Goal: Find specific page/section: Find specific page/section

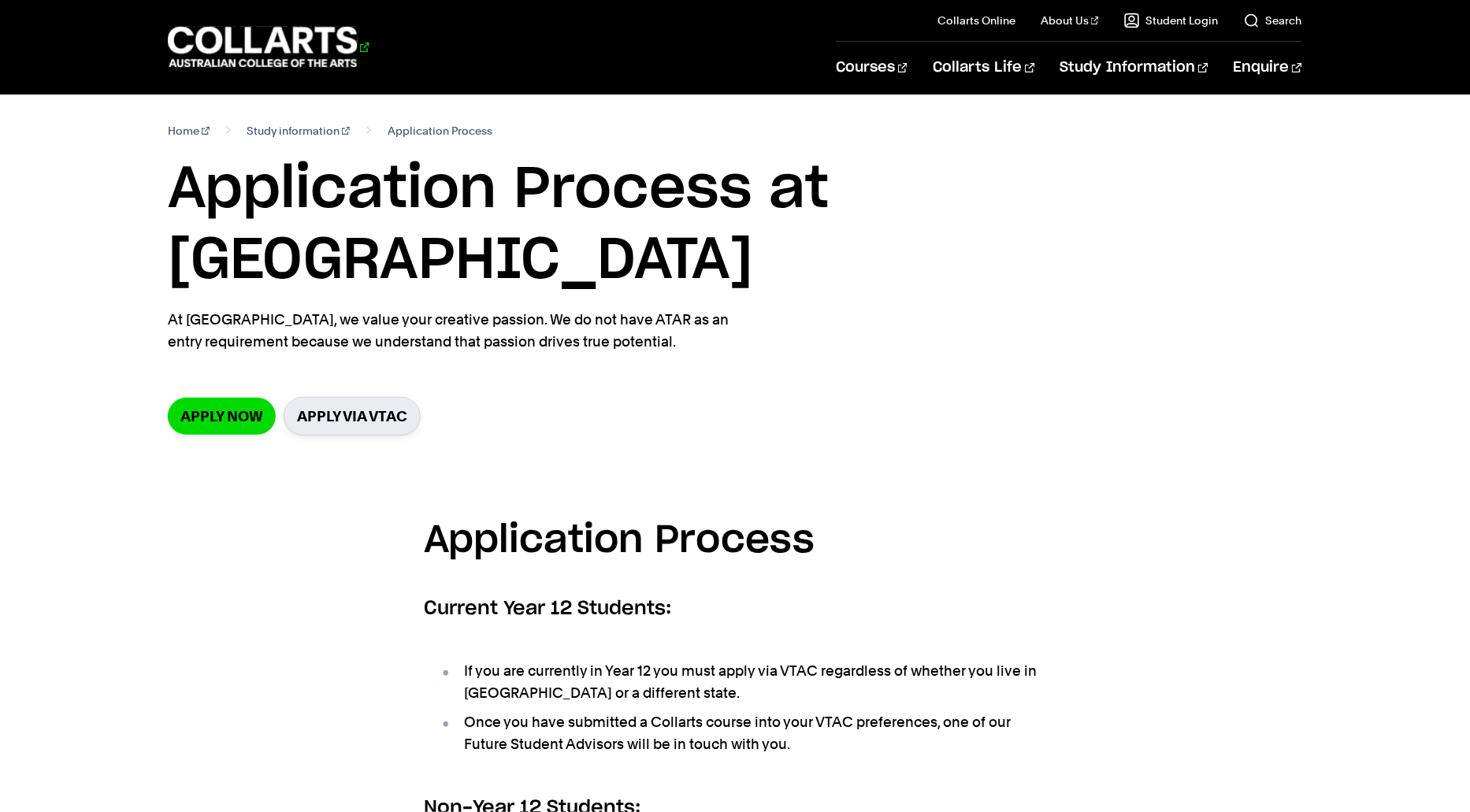
click at [177, 50] on 1 "Go to homepage" at bounding box center [262, 47] width 190 height 41
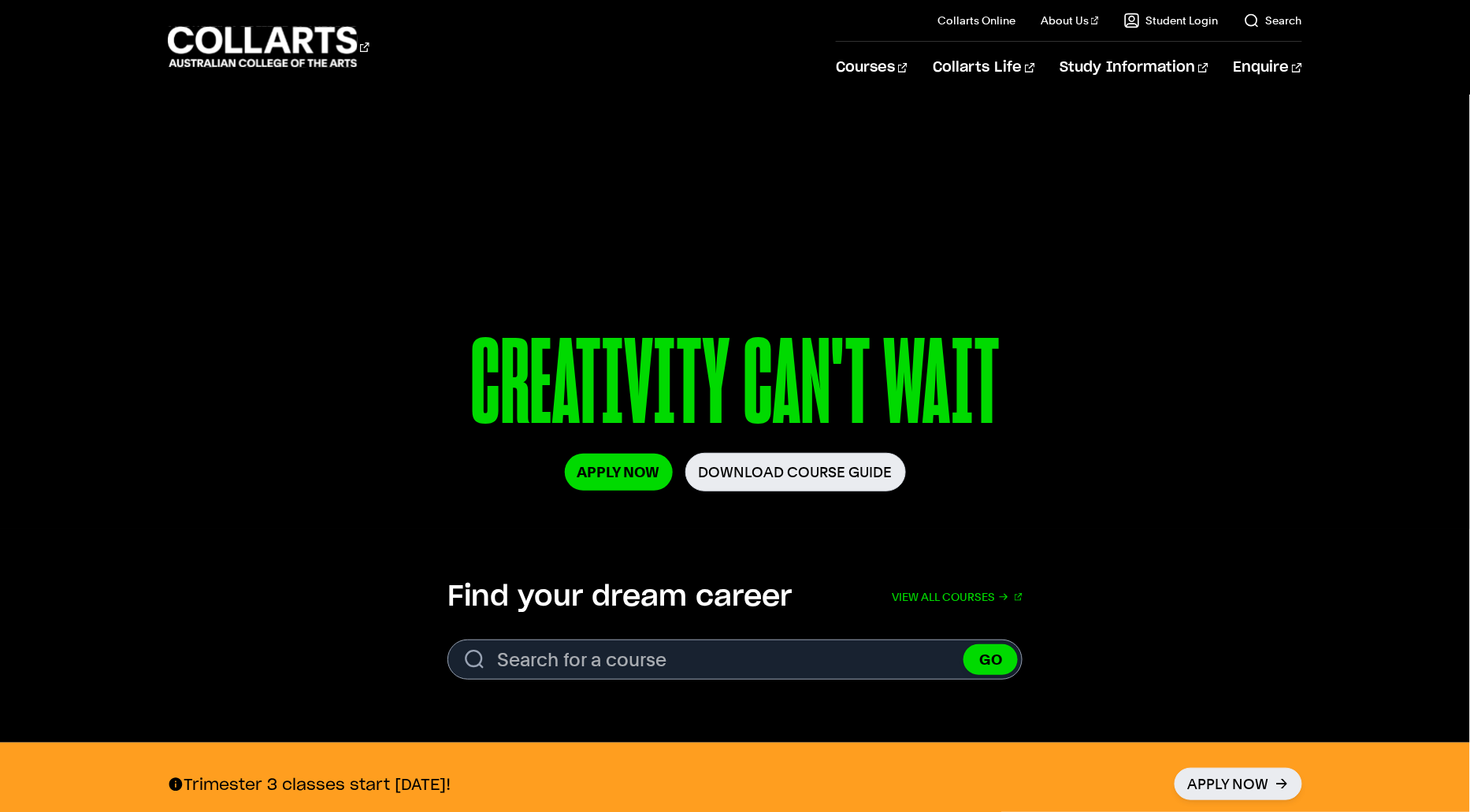
scroll to position [57, 0]
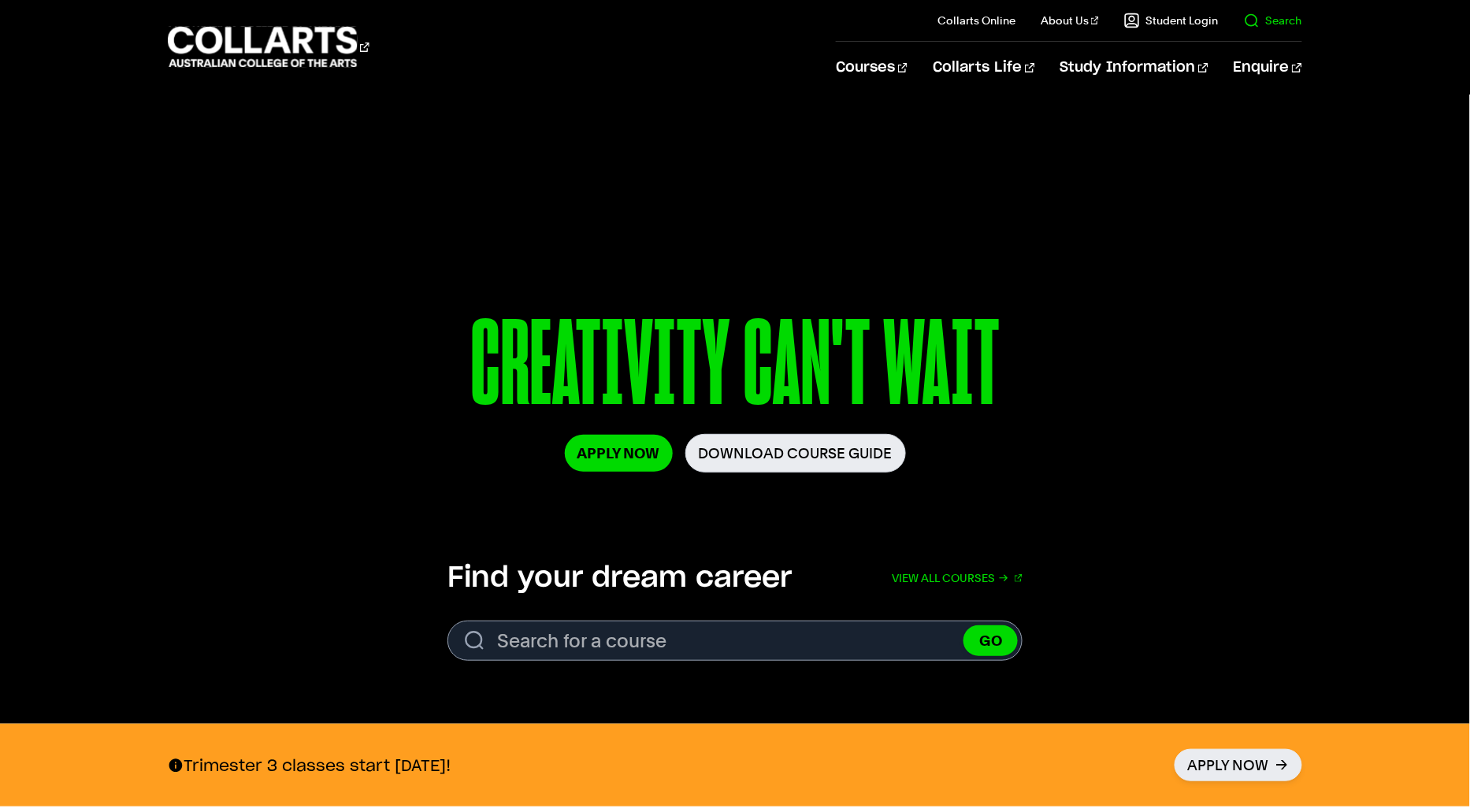
click at [1280, 15] on link "Search" at bounding box center [1273, 20] width 59 height 16
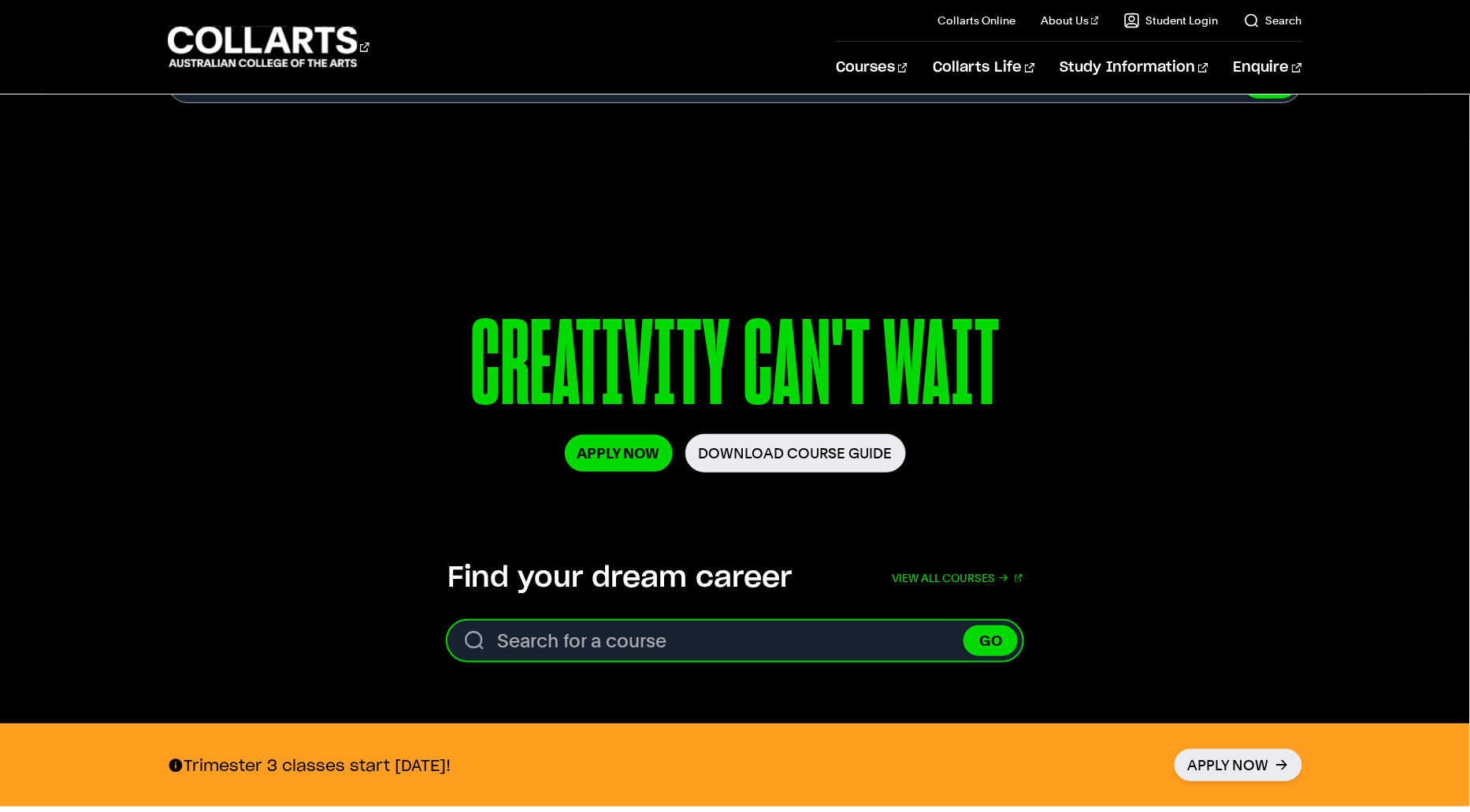
click at [613, 646] on input "Search for a course" at bounding box center [735, 640] width 575 height 40
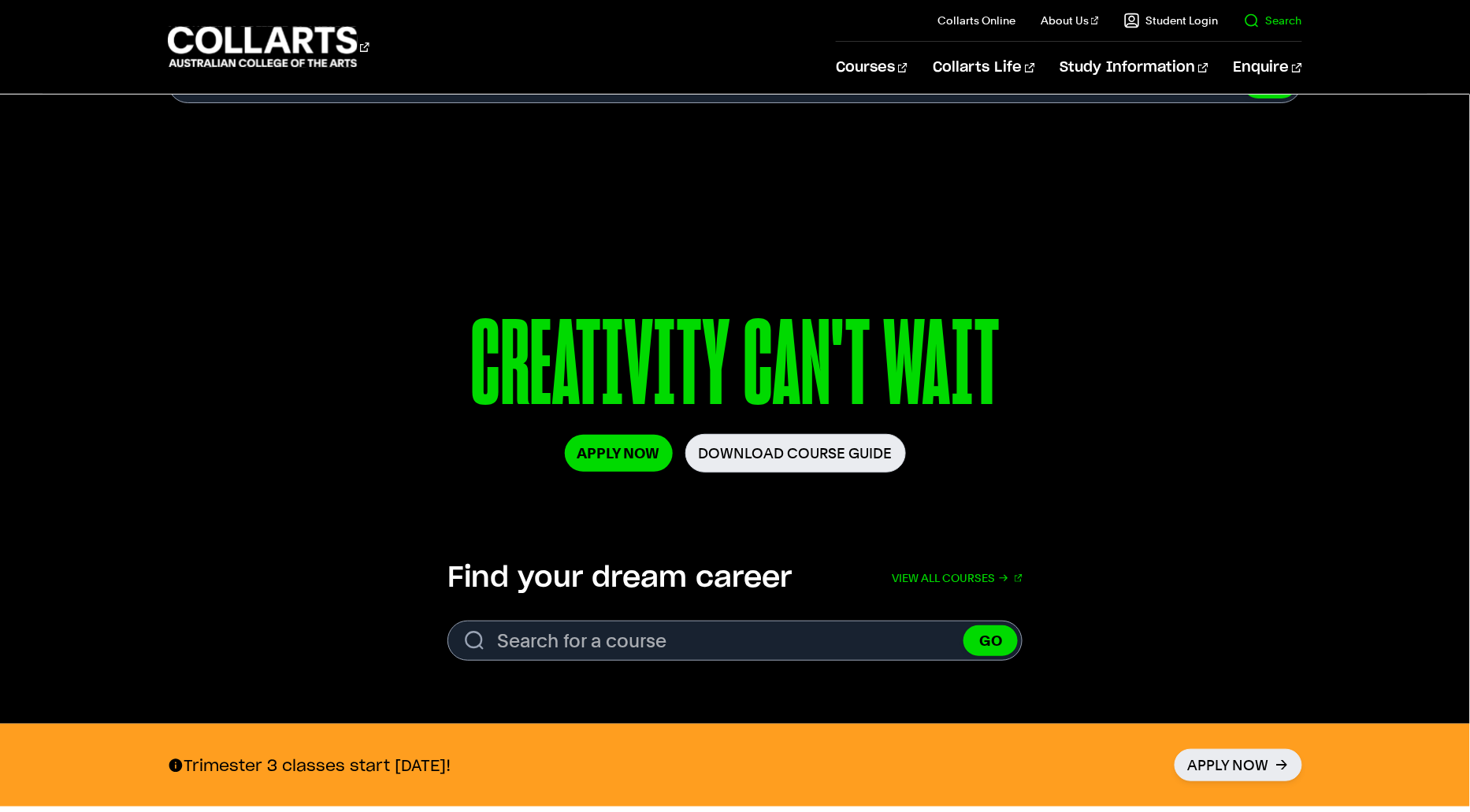
click at [1286, 18] on link "Search" at bounding box center [1273, 20] width 59 height 16
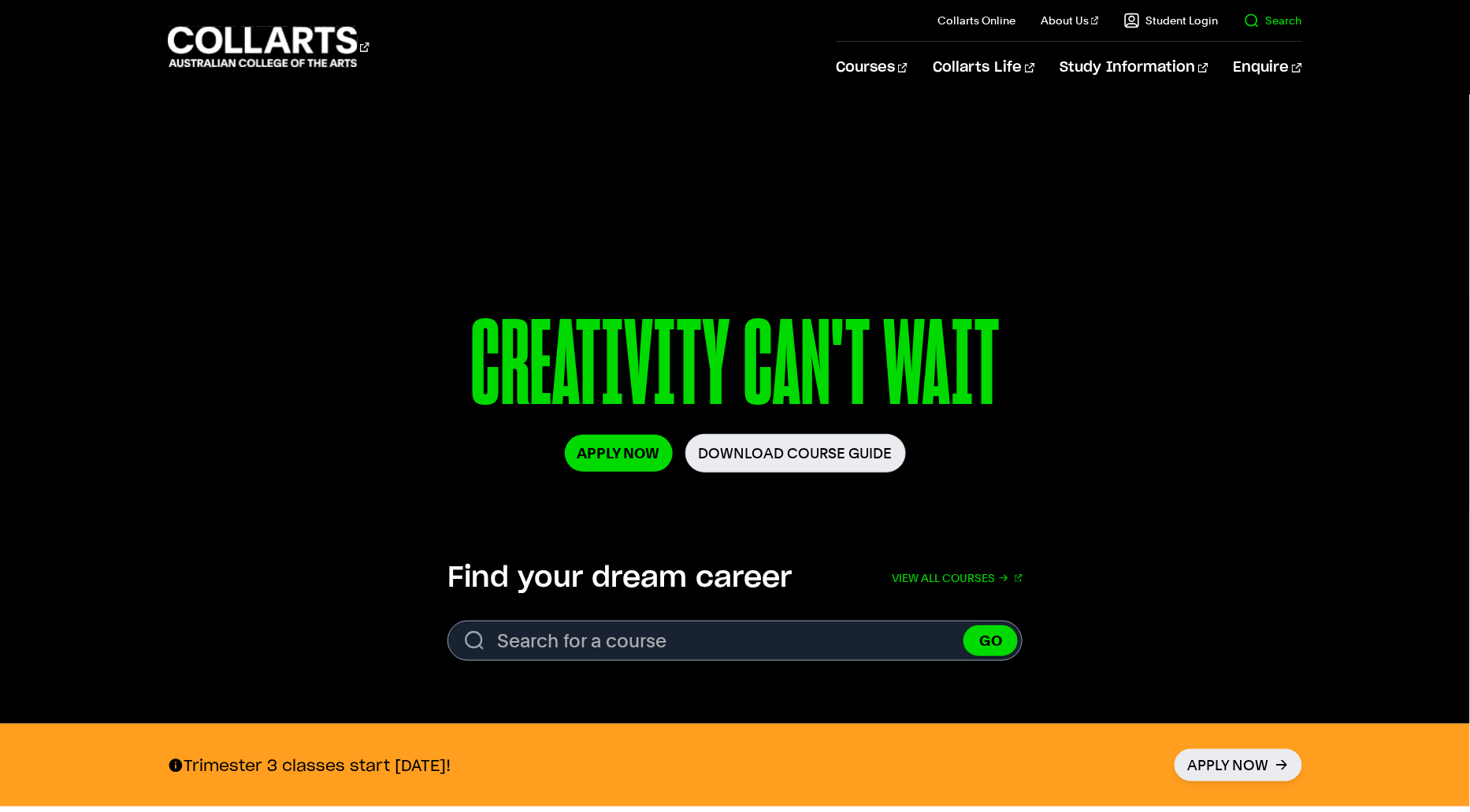
click at [1286, 18] on link "Search" at bounding box center [1273, 20] width 59 height 16
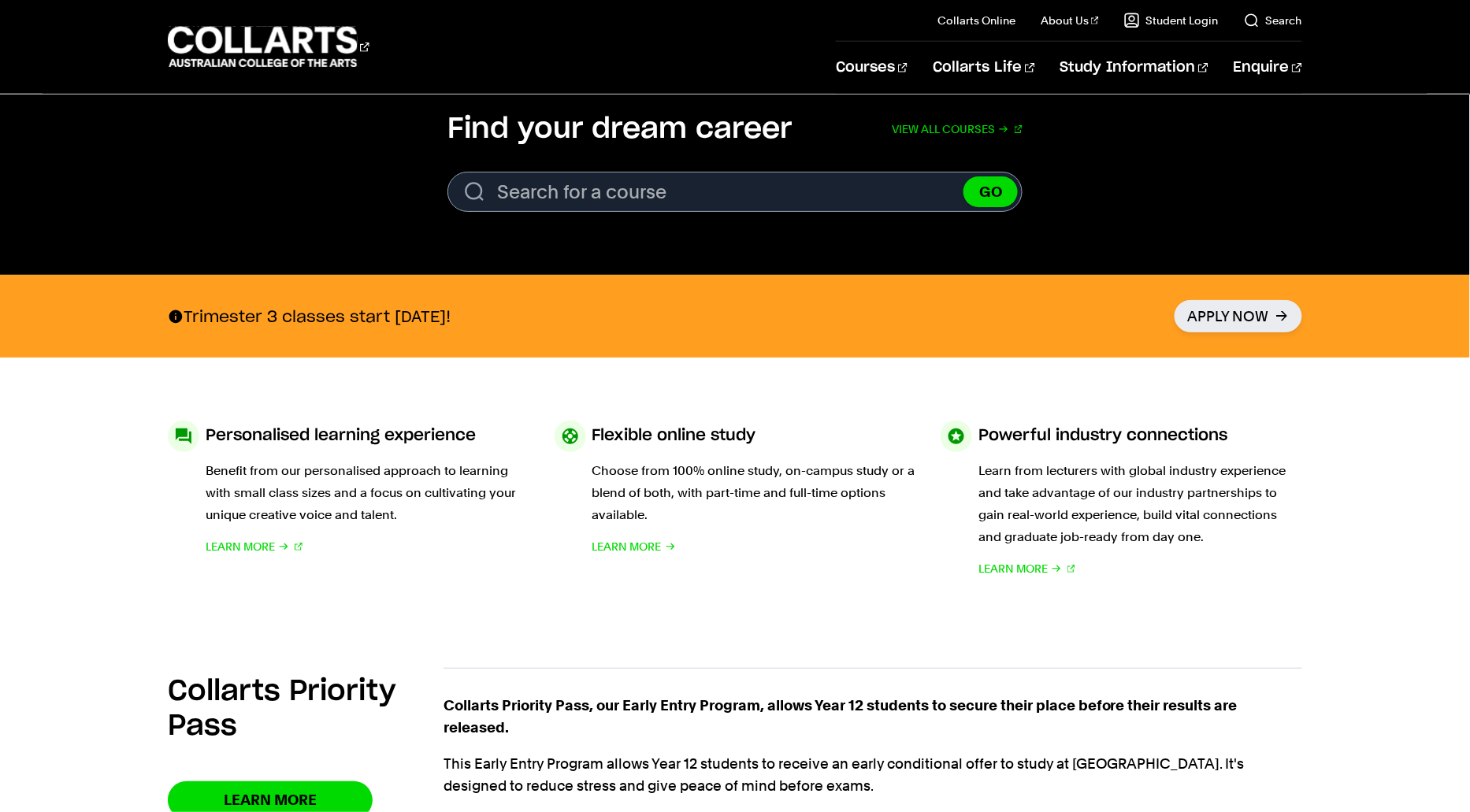
scroll to position [499, 0]
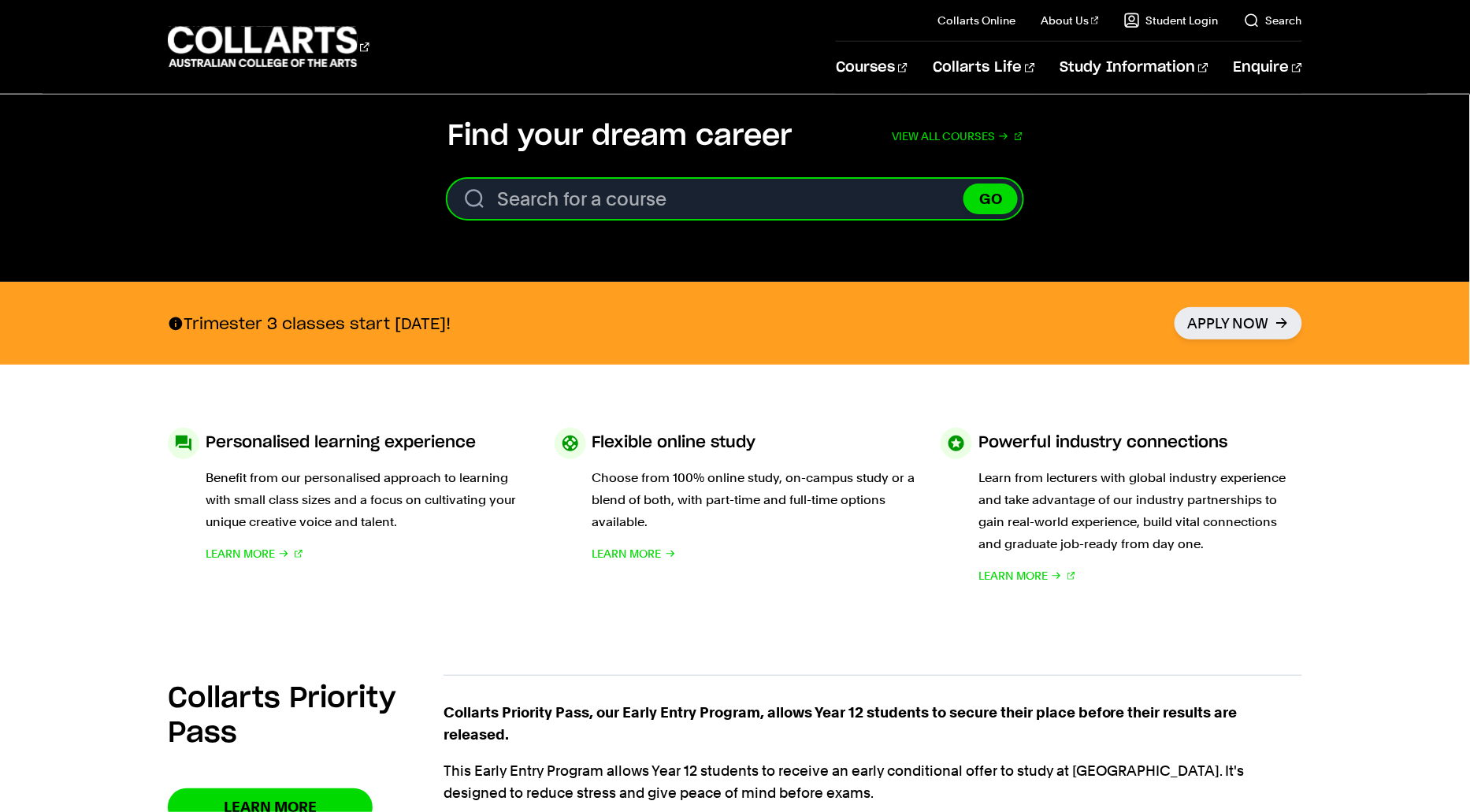
click at [912, 197] on input "Search for a course" at bounding box center [735, 198] width 575 height 40
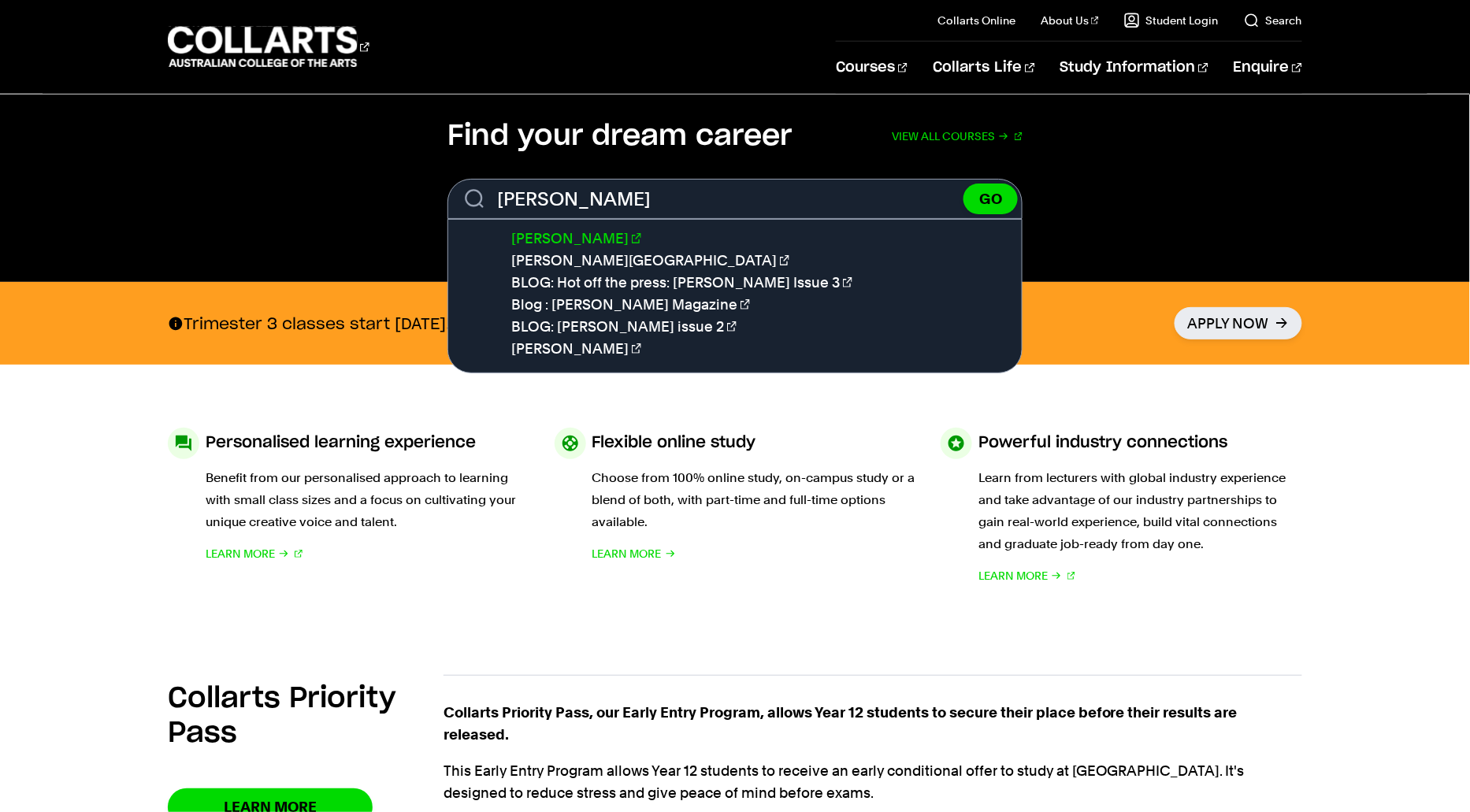
click at [530, 234] on link "[PERSON_NAME]" at bounding box center [577, 238] width 130 height 17
type input "[PERSON_NAME]"
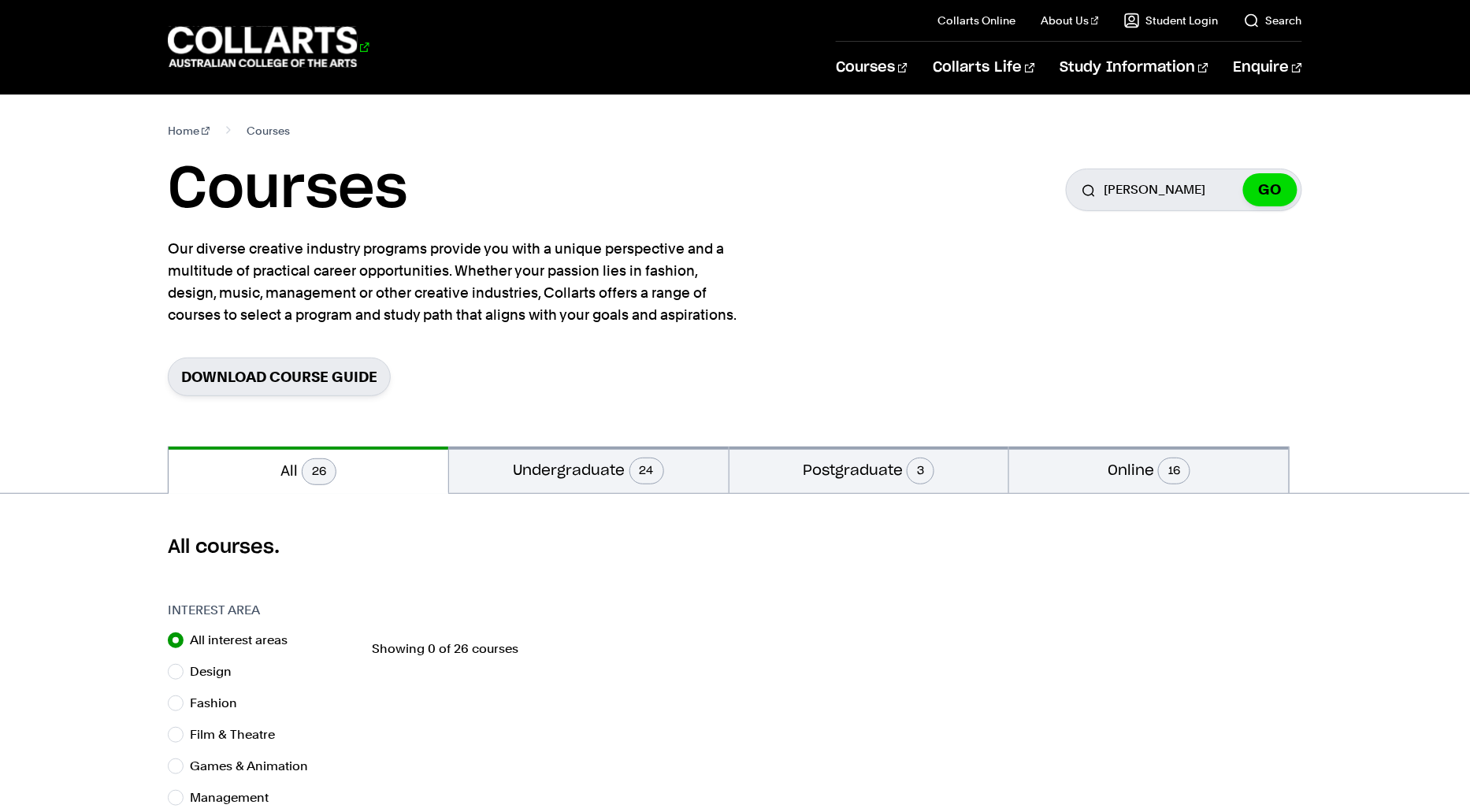
click at [255, 50] on 1 "Go to homepage" at bounding box center [262, 47] width 190 height 41
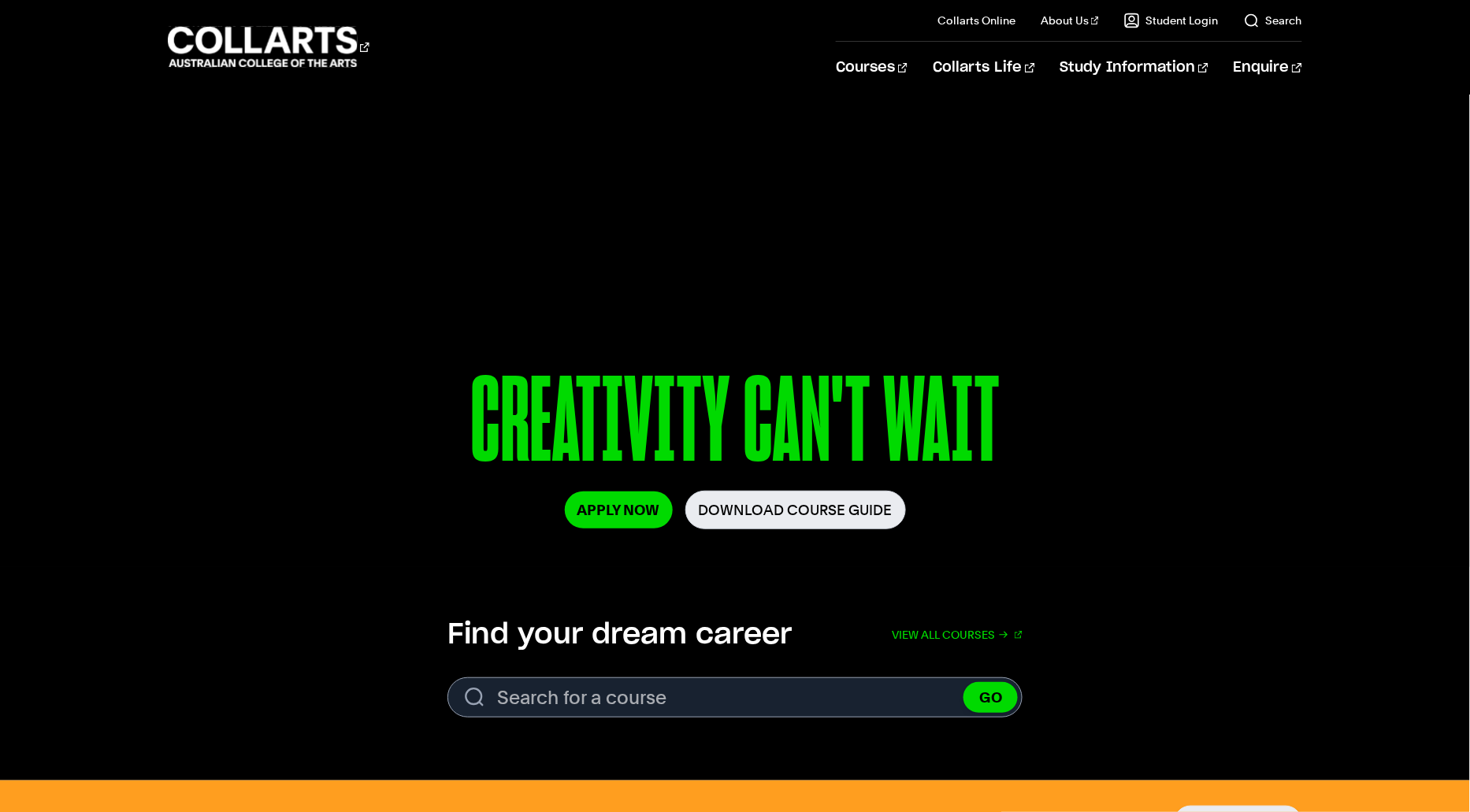
click at [593, 719] on section "Find your dream career View all courses Search. Search for a course GO View all…" at bounding box center [735, 674] width 1470 height 214
click at [595, 702] on input "Search for a course" at bounding box center [735, 697] width 575 height 40
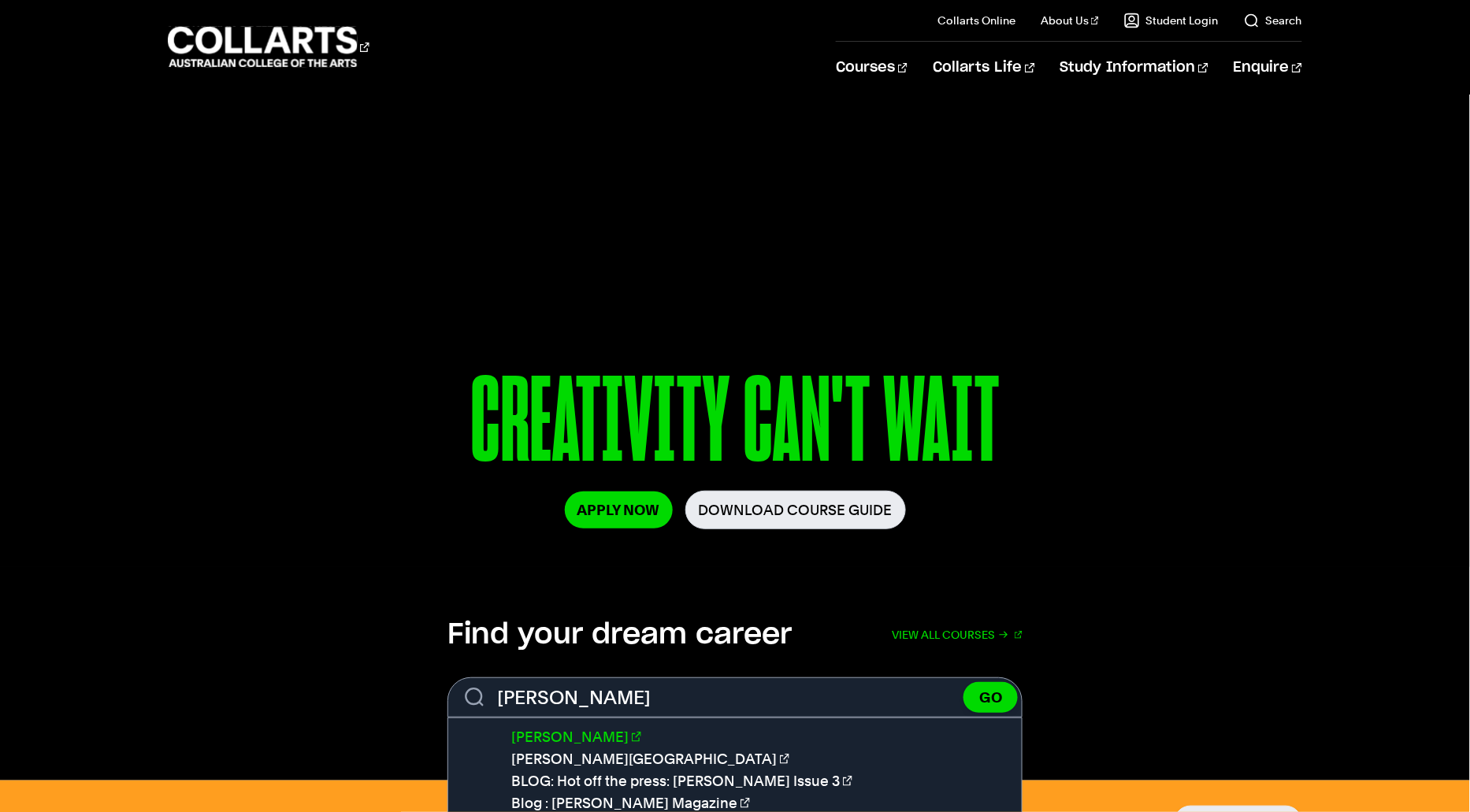
click at [553, 738] on link "[PERSON_NAME]" at bounding box center [577, 737] width 130 height 17
type input "[PERSON_NAME]"
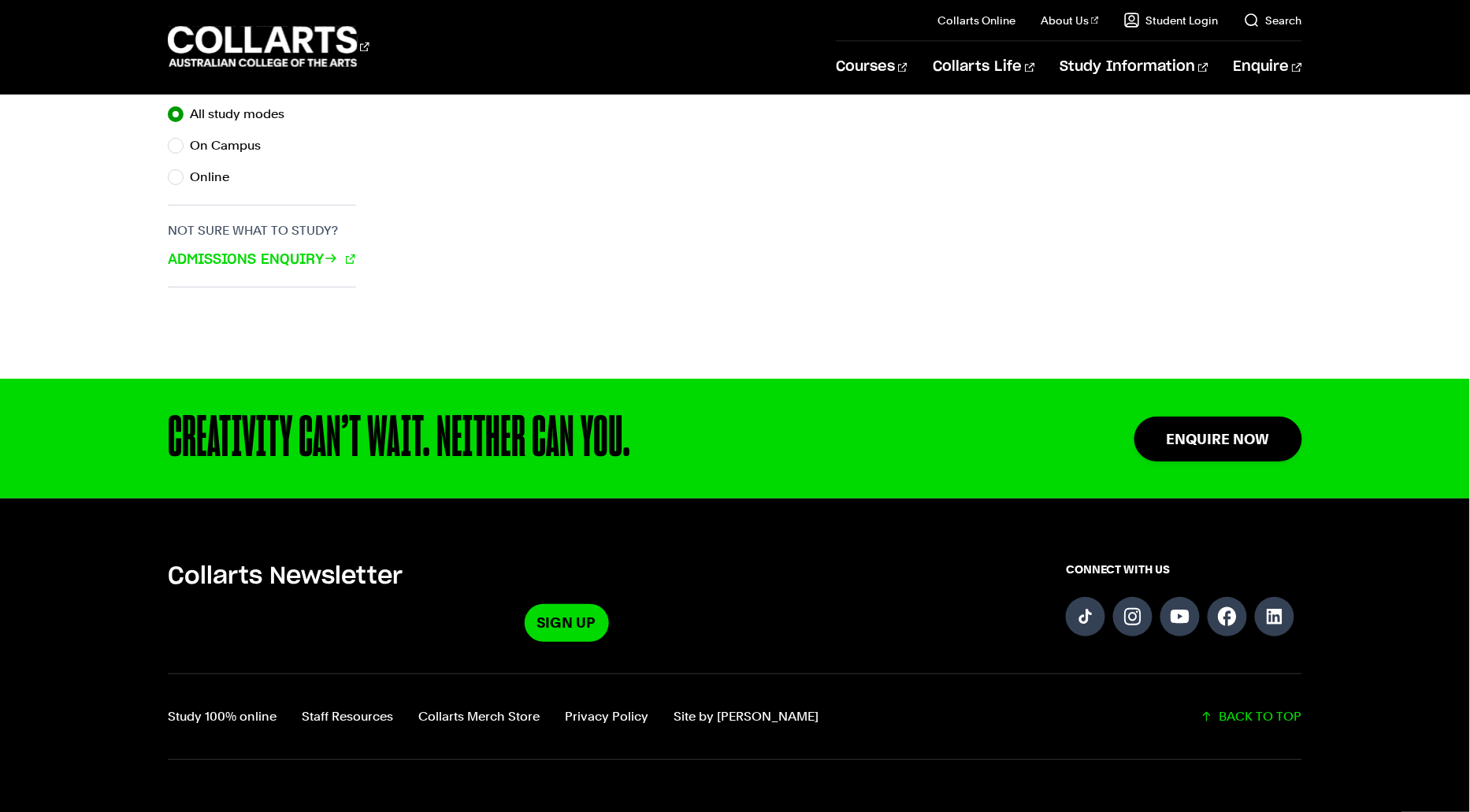
scroll to position [1294, 0]
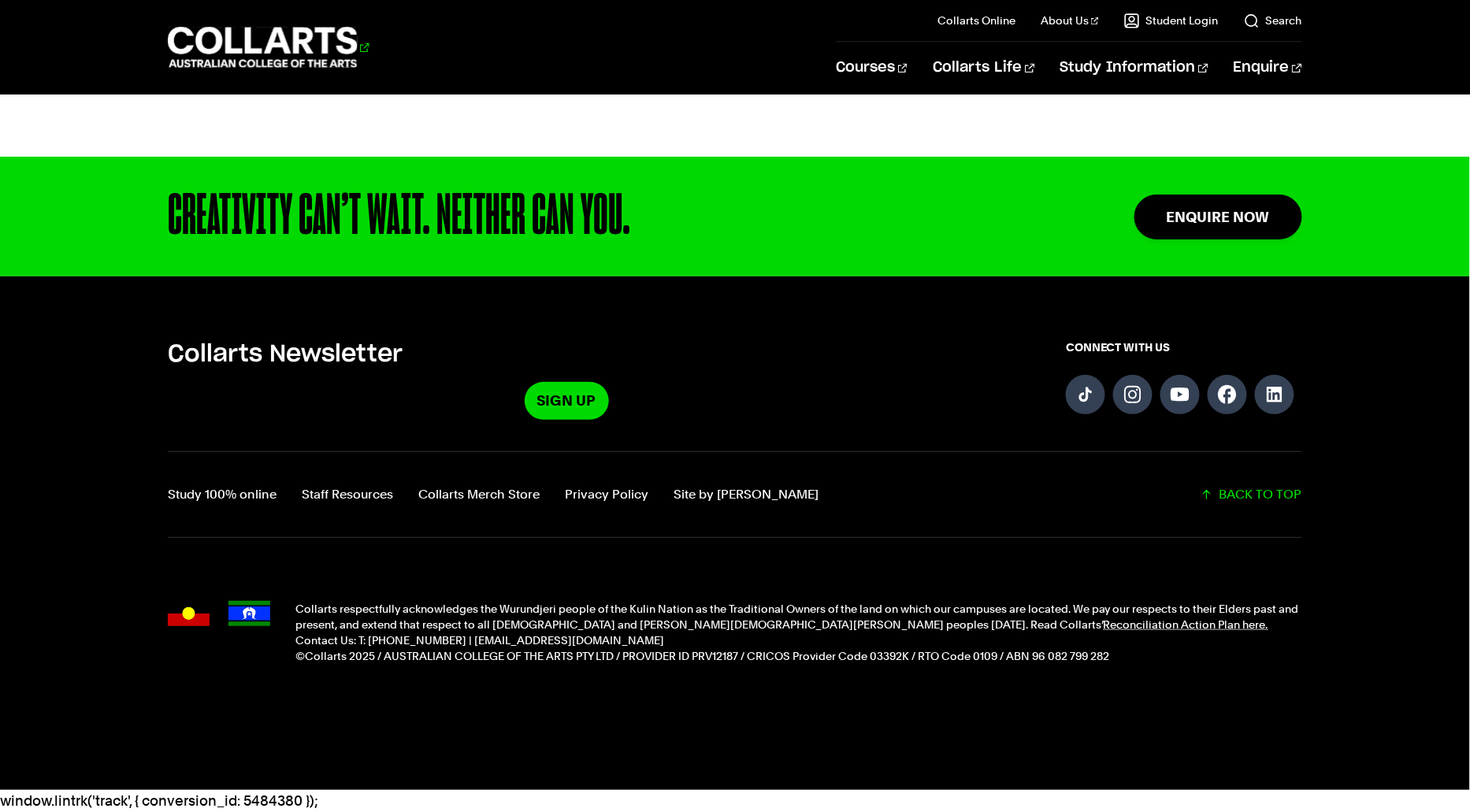
click at [217, 31] on 1 "Go to homepage" at bounding box center [262, 47] width 190 height 41
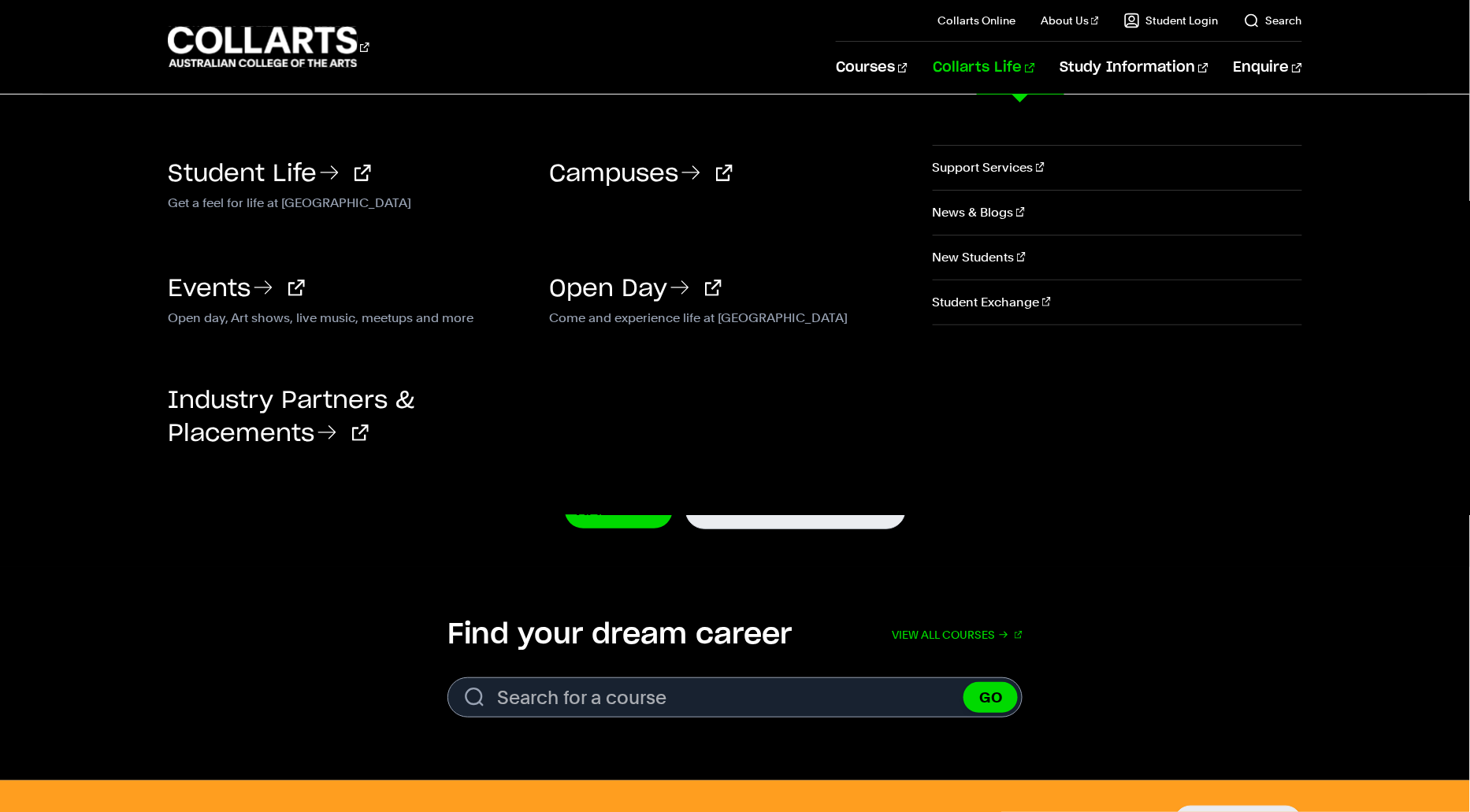
click at [1035, 69] on link "Collarts Life" at bounding box center [983, 68] width 101 height 52
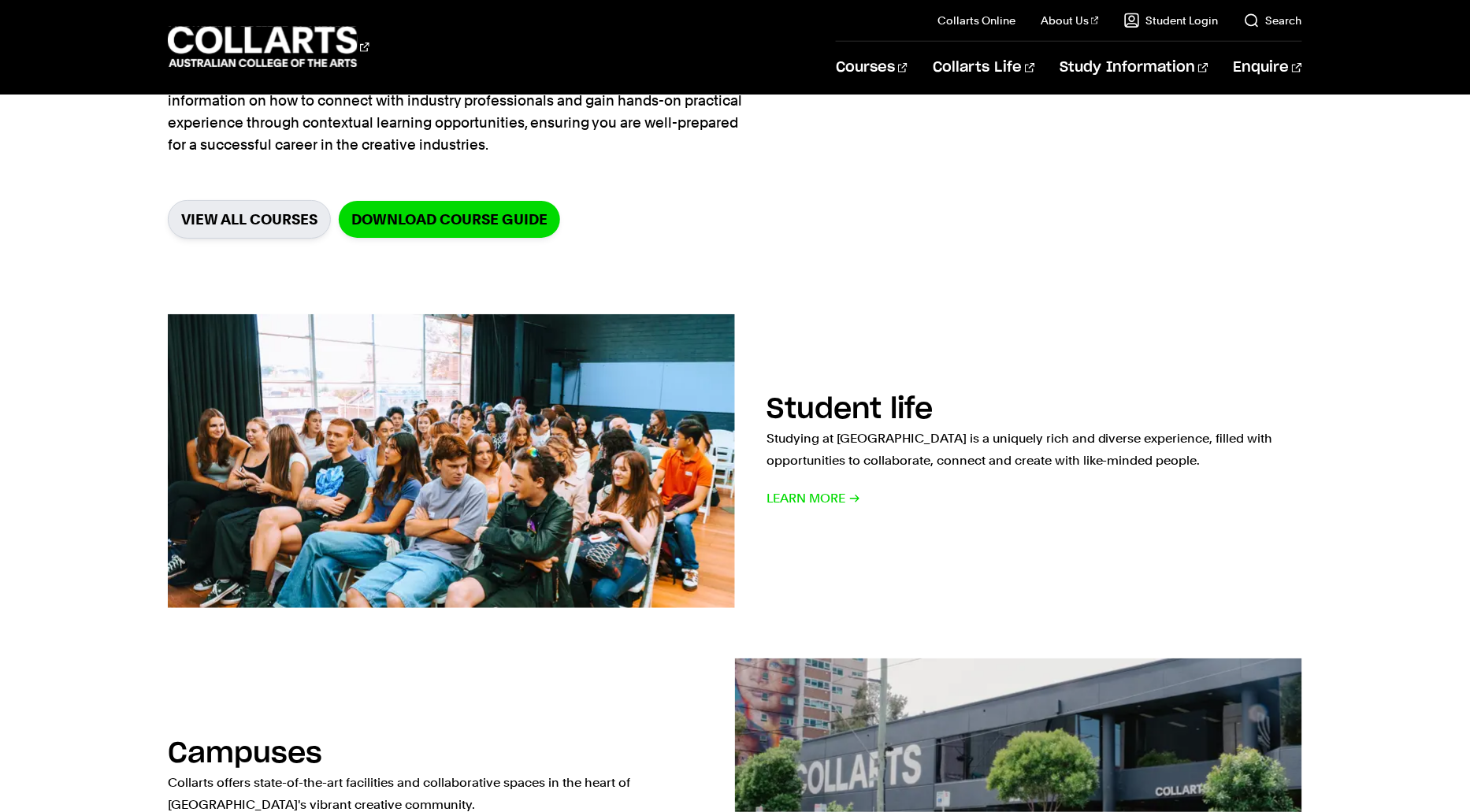
scroll to position [16, 0]
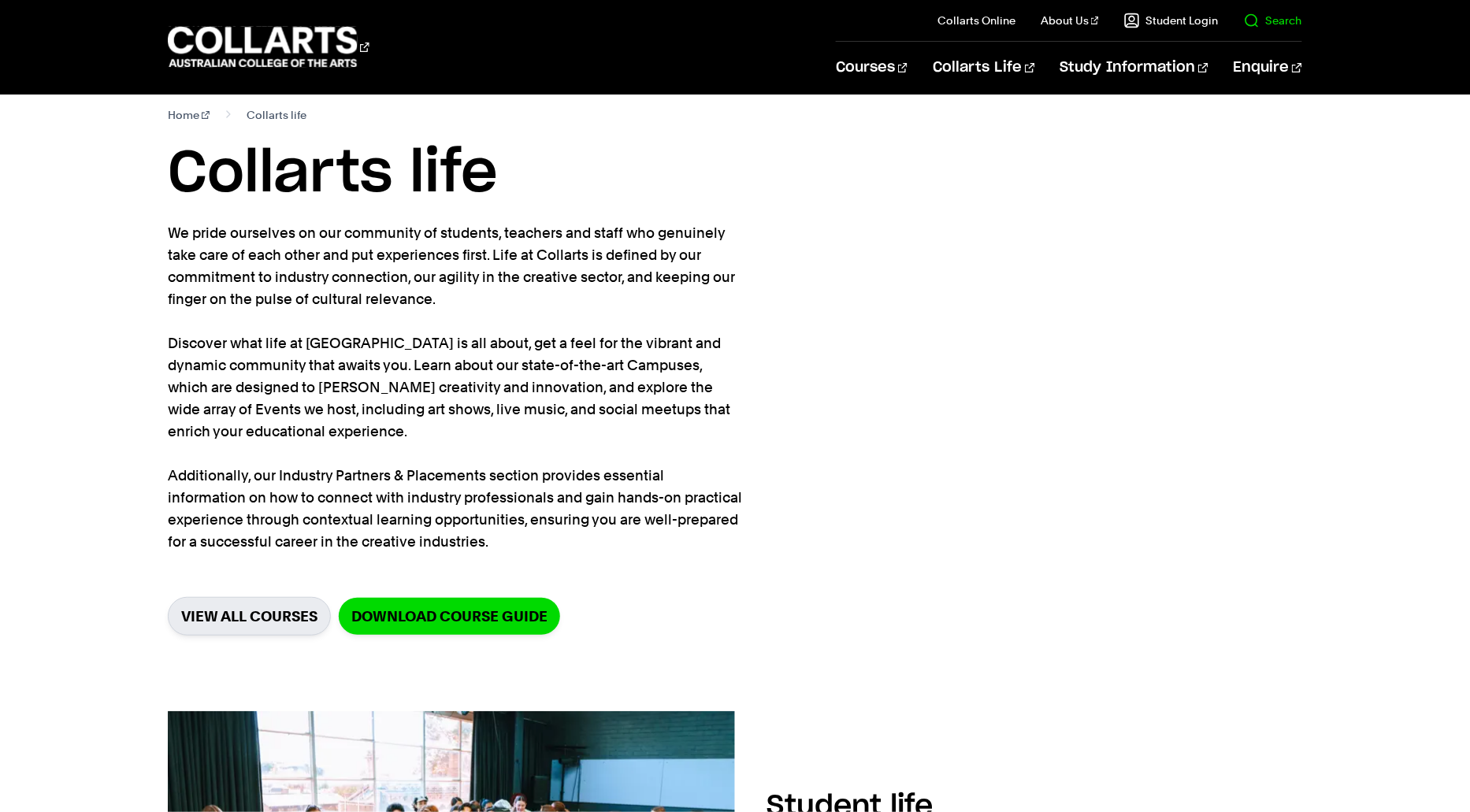
click at [1267, 27] on link "Search" at bounding box center [1273, 20] width 59 height 16
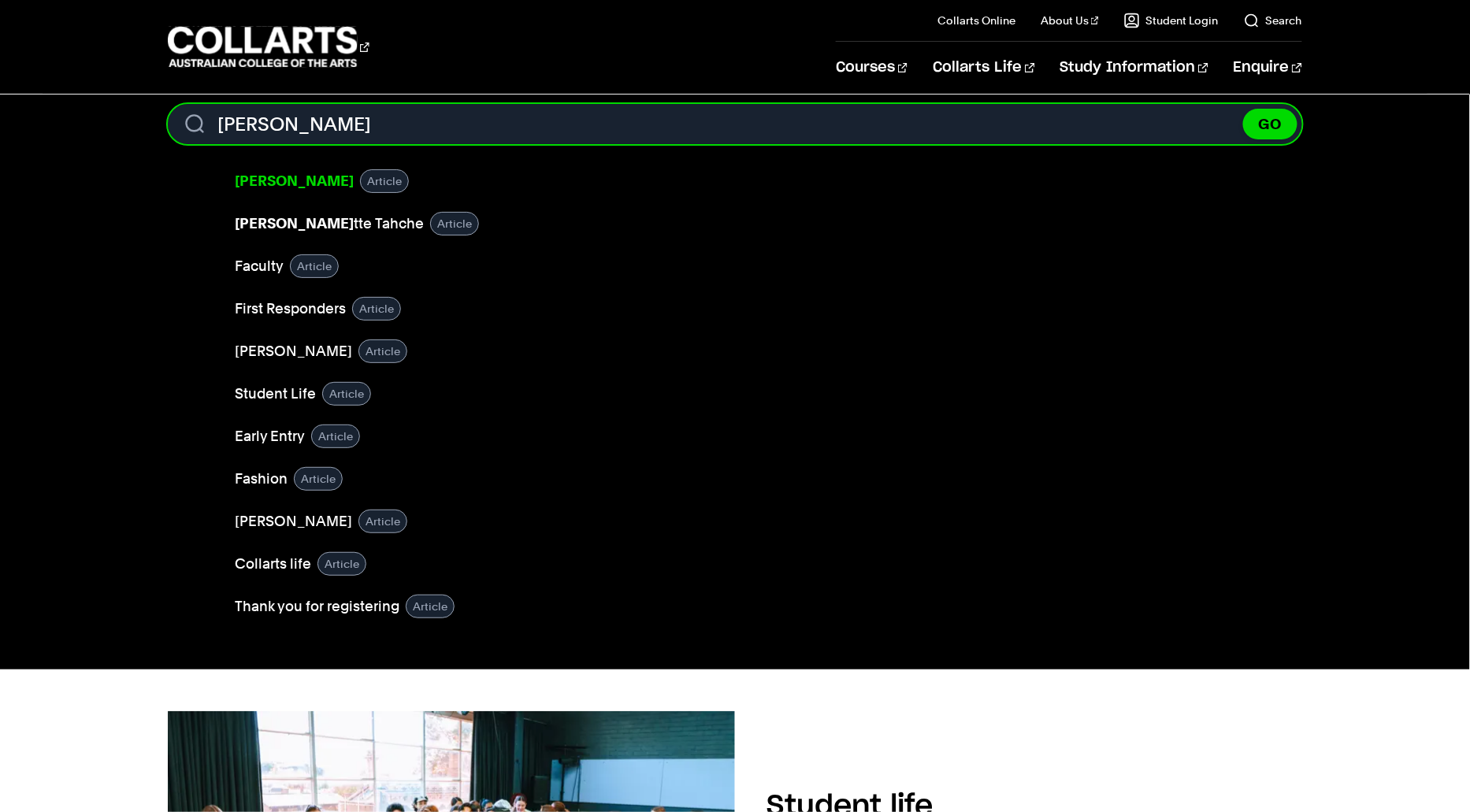
type input "george"
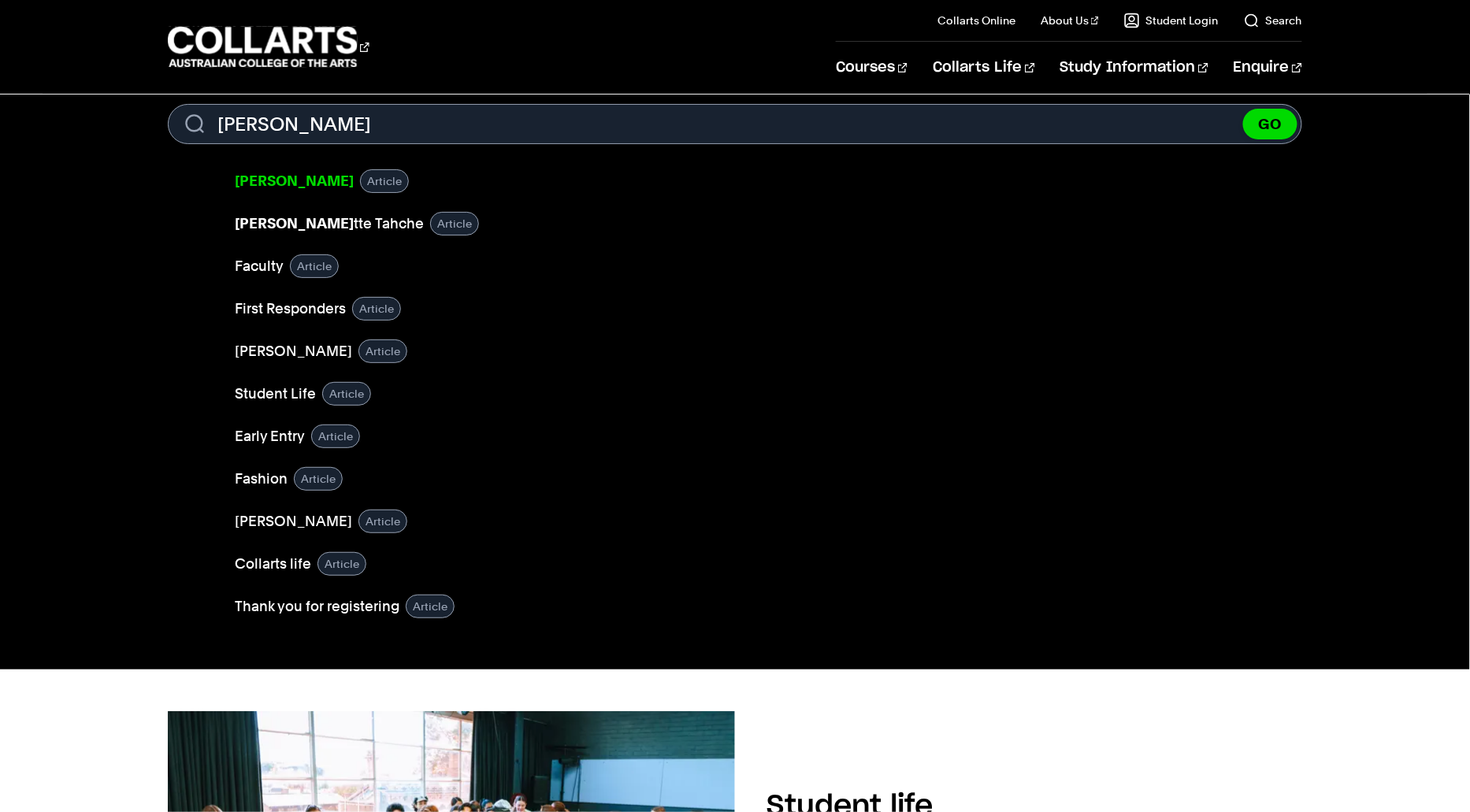
click at [277, 183] on b "[PERSON_NAME]" at bounding box center [294, 180] width 119 height 17
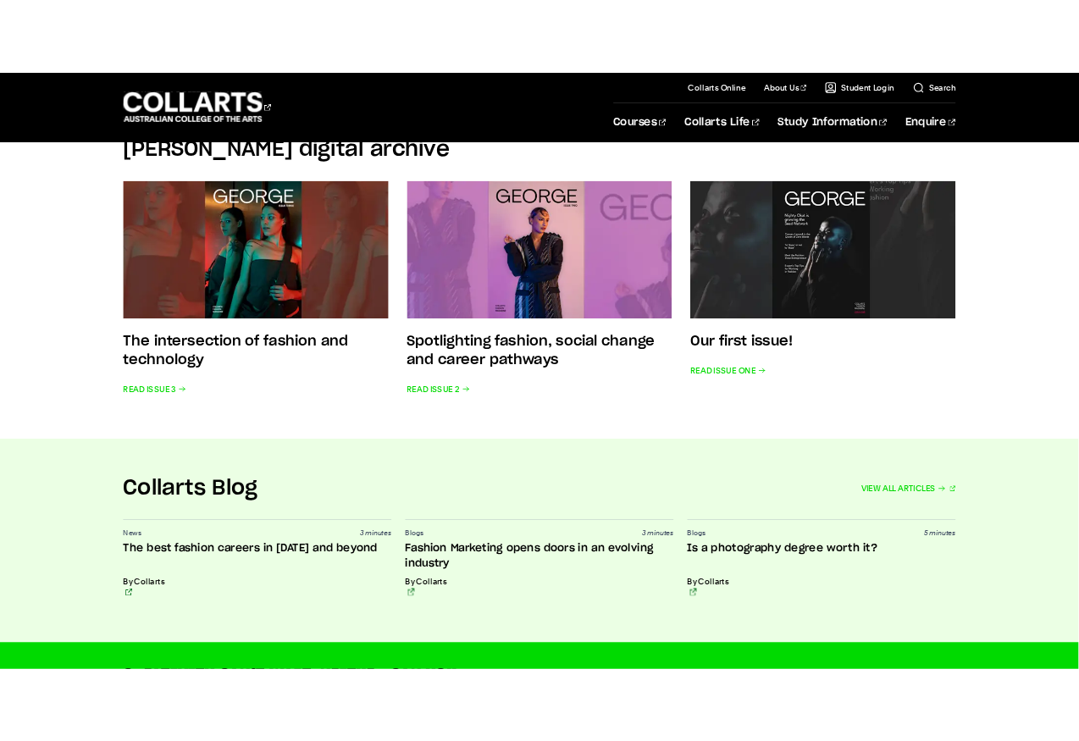
scroll to position [985, 0]
